Goal: Task Accomplishment & Management: Manage account settings

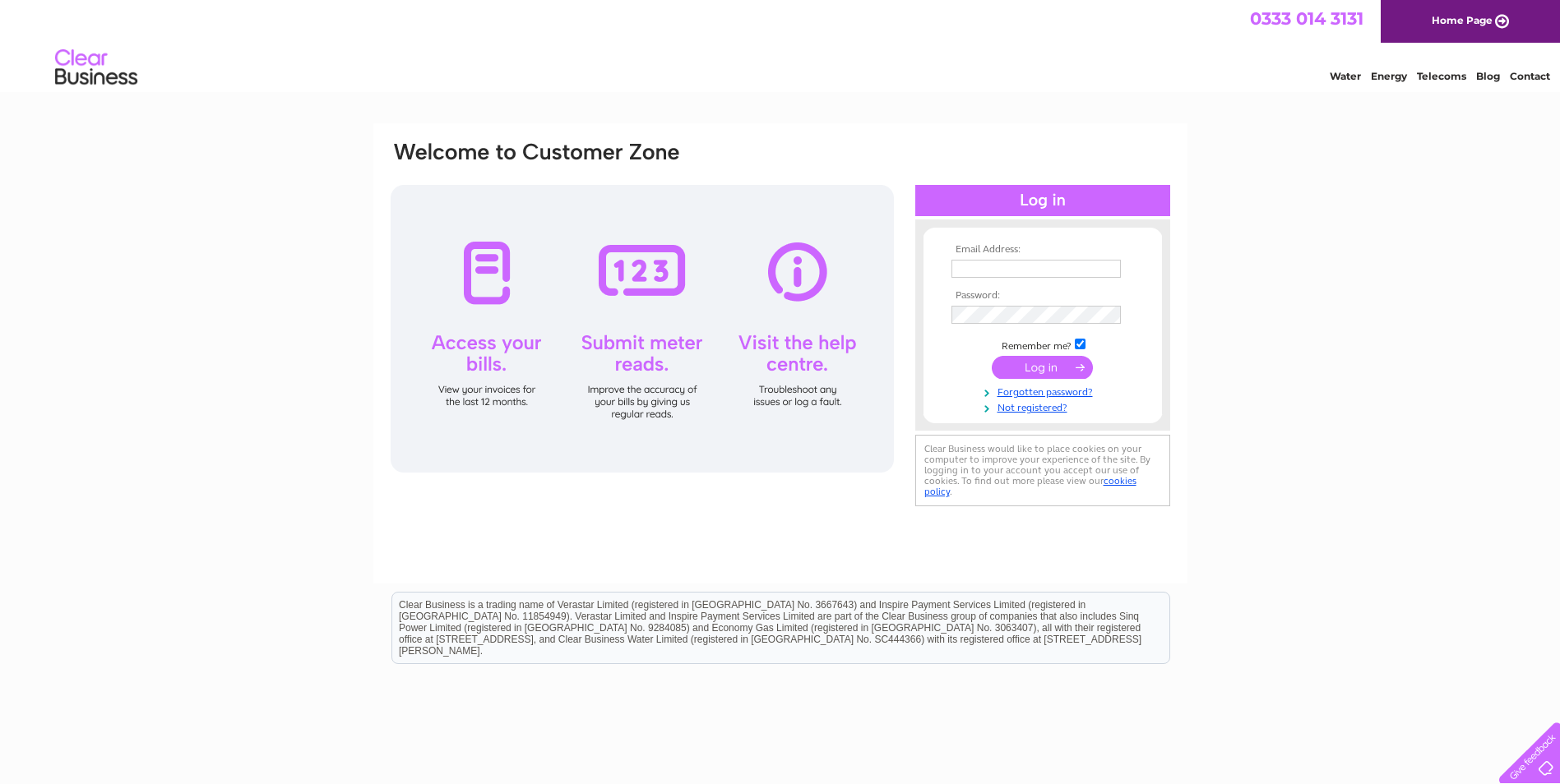
type input "jill@gemmellsgc.co.uk"
click at [1036, 358] on input "submit" at bounding box center [1042, 367] width 101 height 23
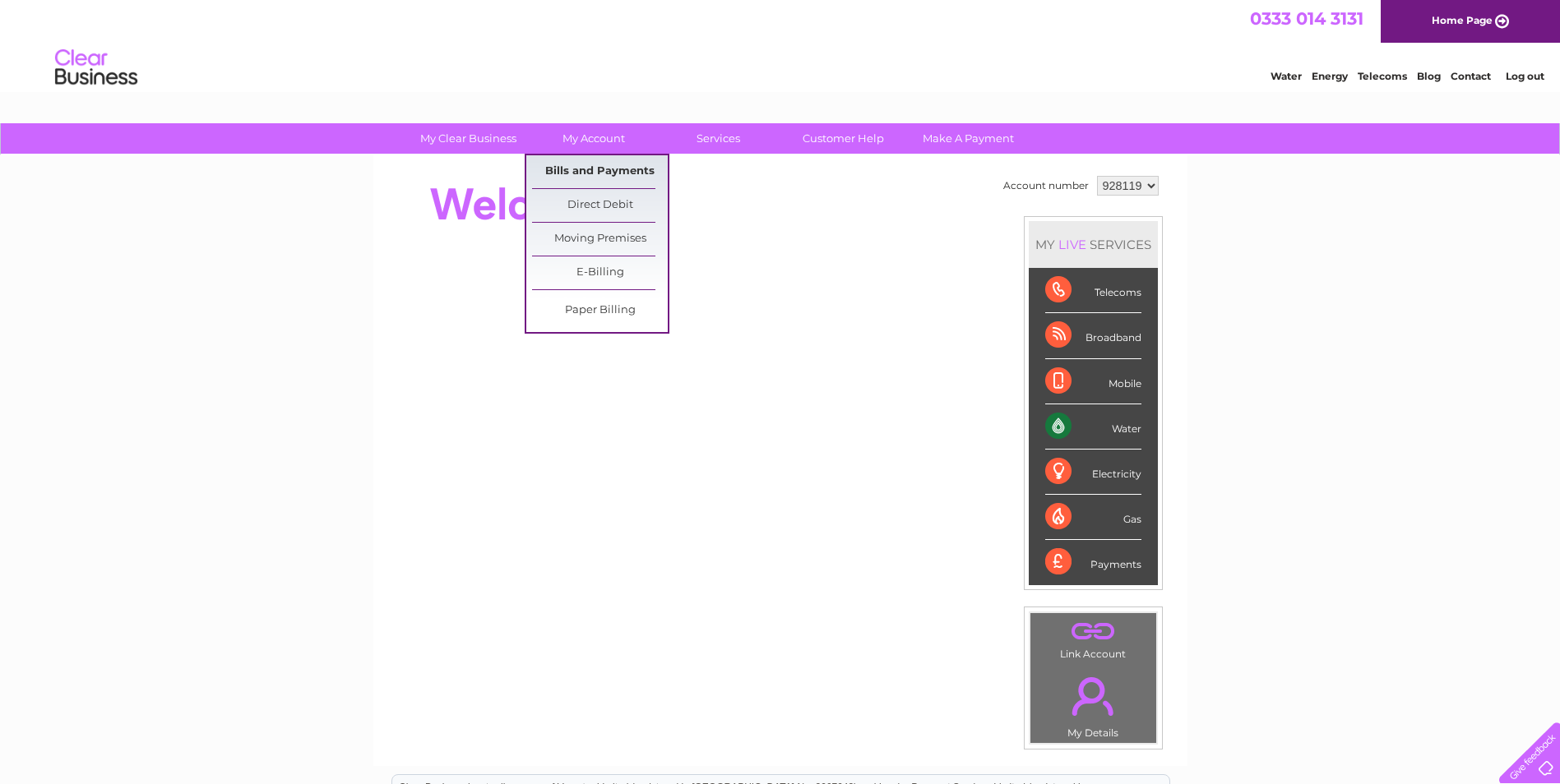
drag, startPoint x: 628, startPoint y: 165, endPoint x: 639, endPoint y: 166, distance: 11.0
click at [628, 166] on link "Bills and Payments" at bounding box center [600, 172] width 135 height 33
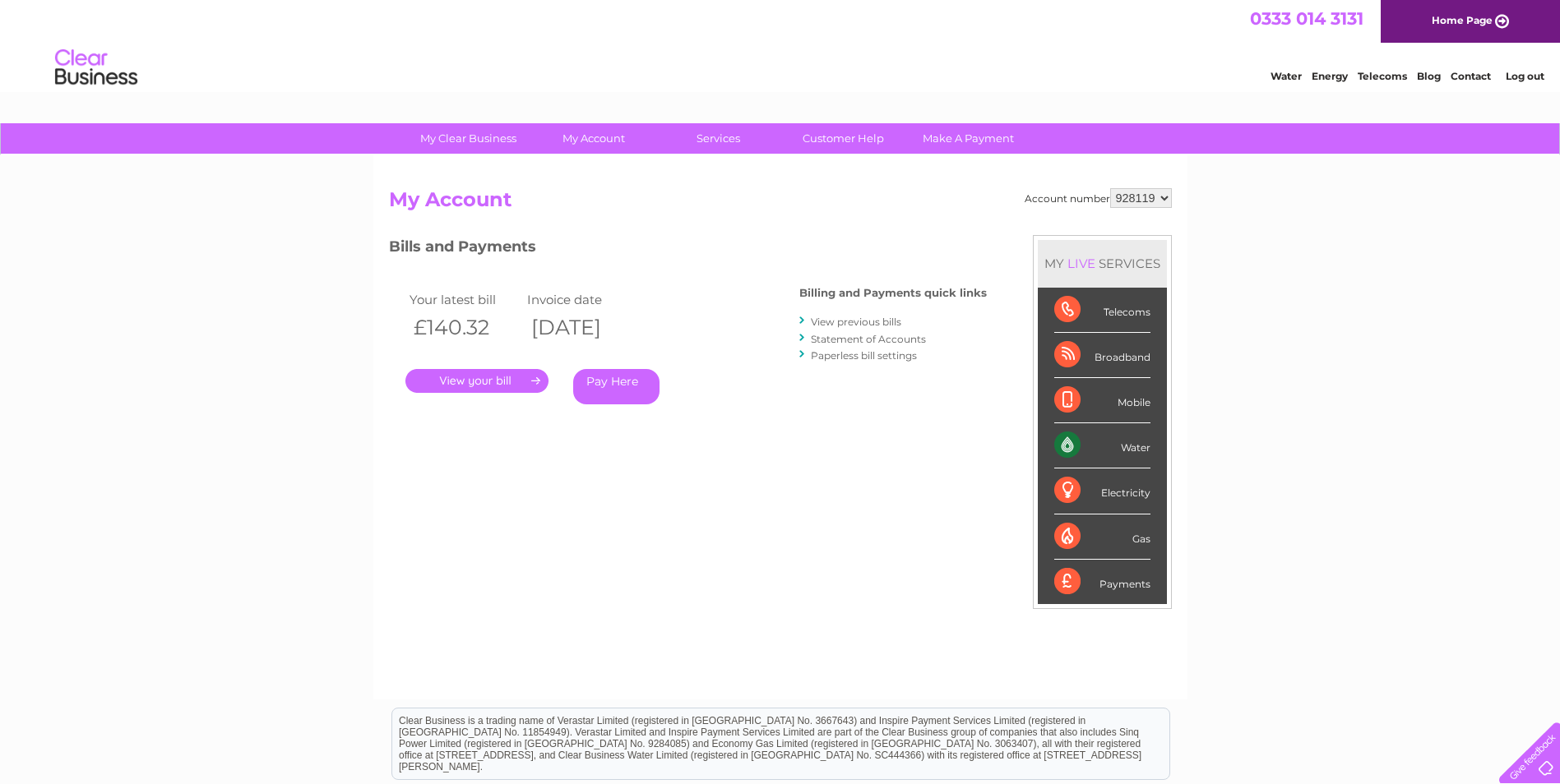
click at [480, 379] on link "." at bounding box center [476, 381] width 143 height 24
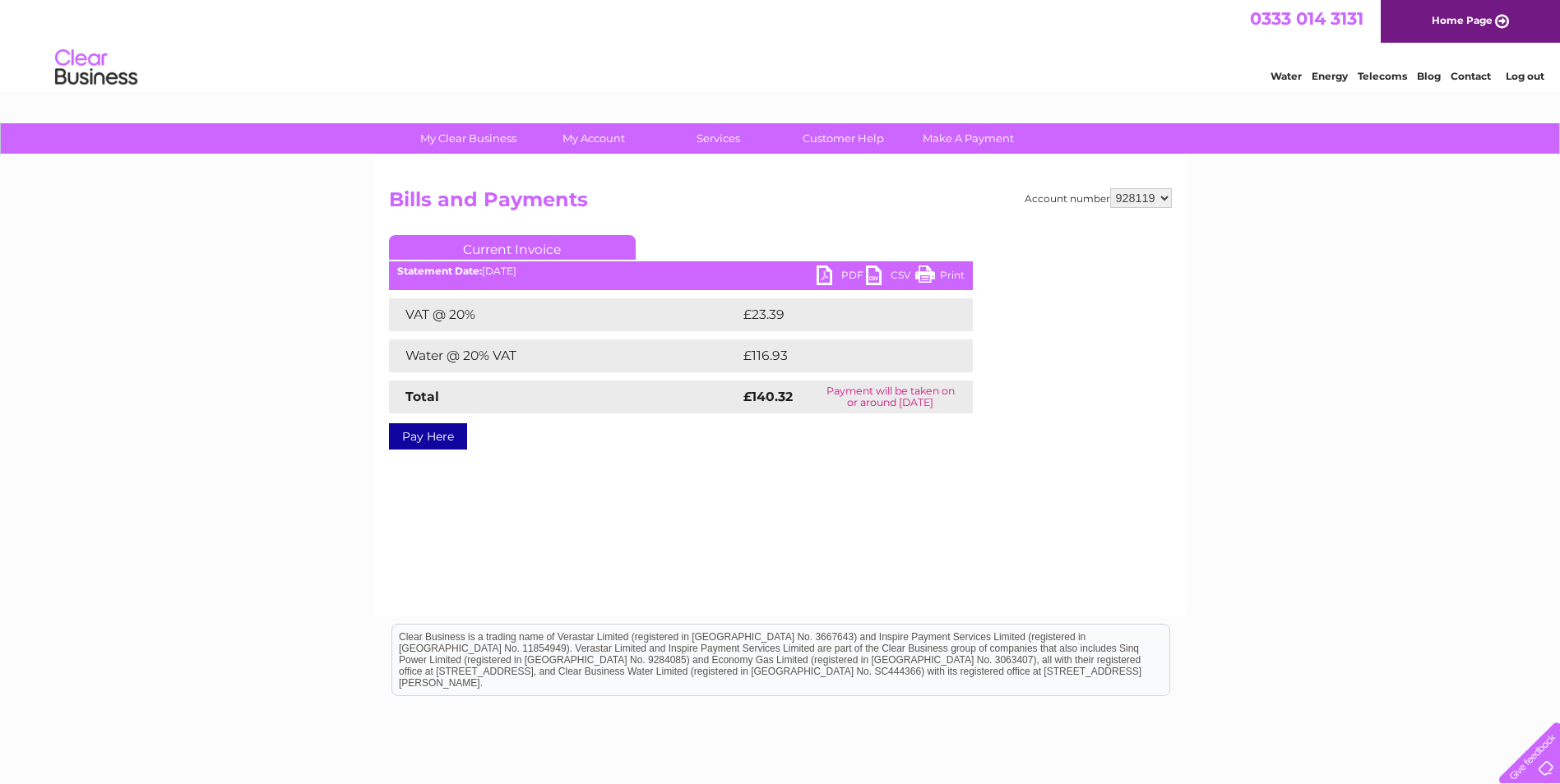
click at [832, 273] on link "PDF" at bounding box center [841, 278] width 49 height 24
